Goal: Information Seeking & Learning: Find specific fact

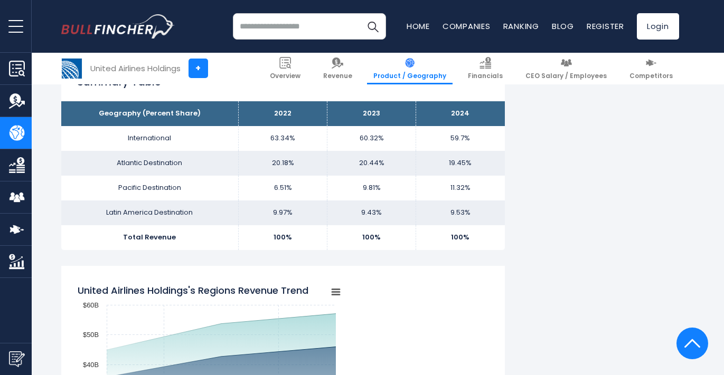
scroll to position [696, 0]
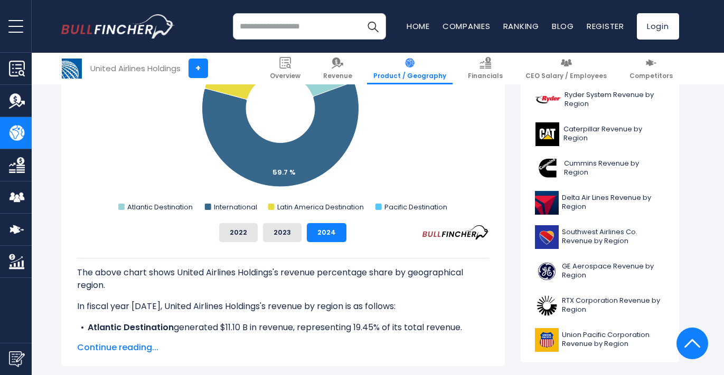
scroll to position [367, 0]
click at [137, 347] on span "Continue reading..." at bounding box center [283, 348] width 412 height 13
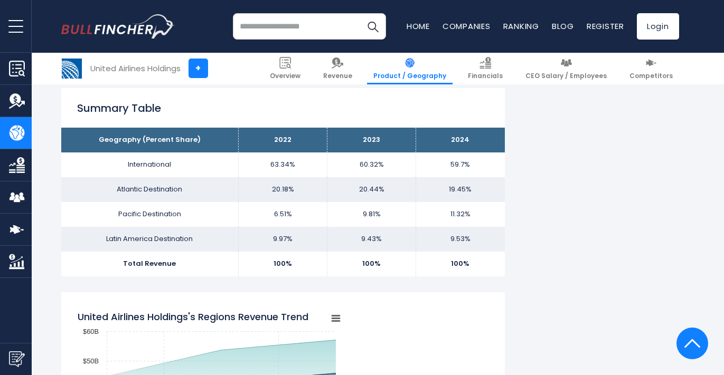
scroll to position [764, 0]
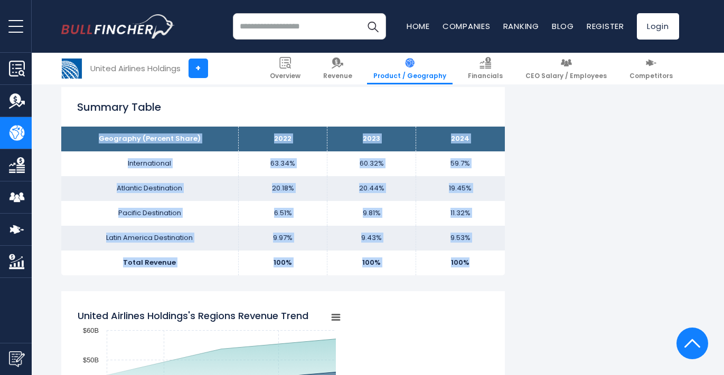
drag, startPoint x: 98, startPoint y: 150, endPoint x: 480, endPoint y: 282, distance: 403.8
click at [480, 275] on tbody "Geography (Percent Share) 2022 2023 2024 International 63.34% 60.32% Atlantic D…" at bounding box center [283, 201] width 444 height 148
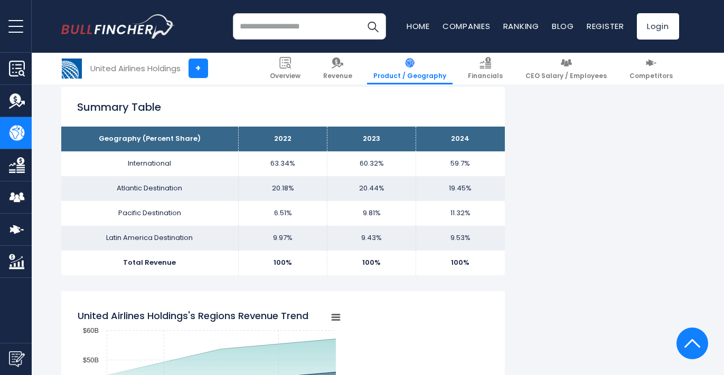
click at [504, 220] on td "11.32%" at bounding box center [460, 213] width 89 height 25
